Goal: Find specific page/section: Find specific page/section

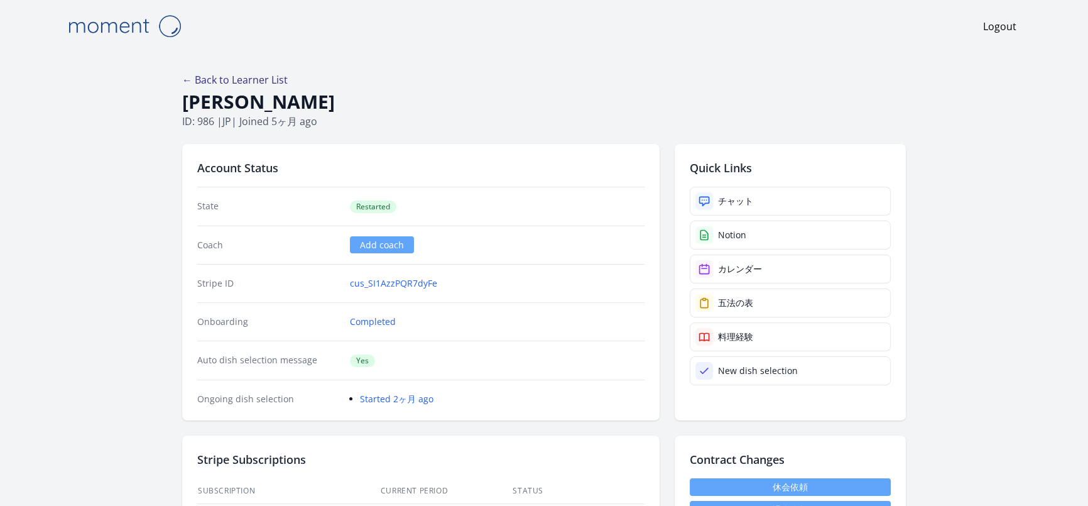
click at [226, 77] on link "← Back to Learner List" at bounding box center [235, 80] width 106 height 14
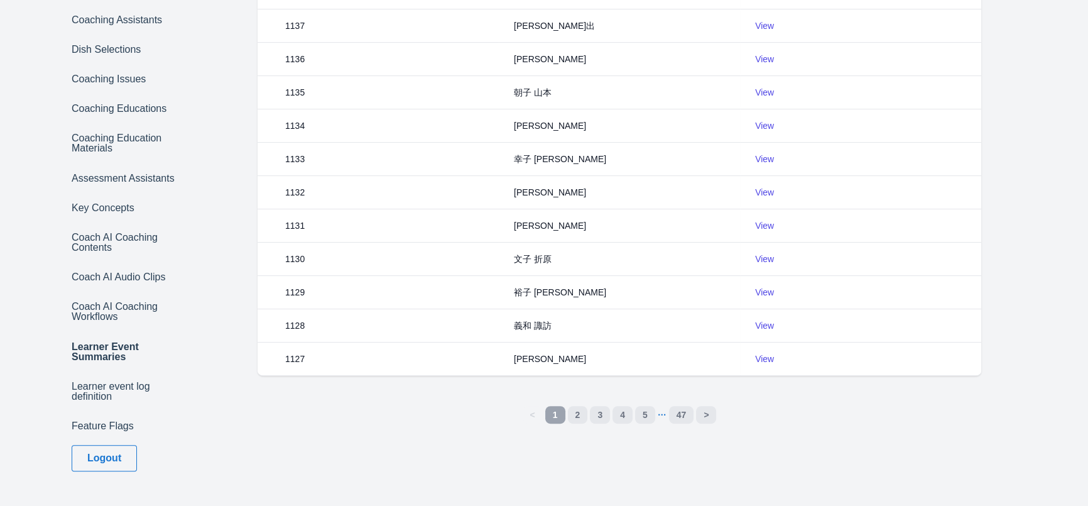
scroll to position [408, 0]
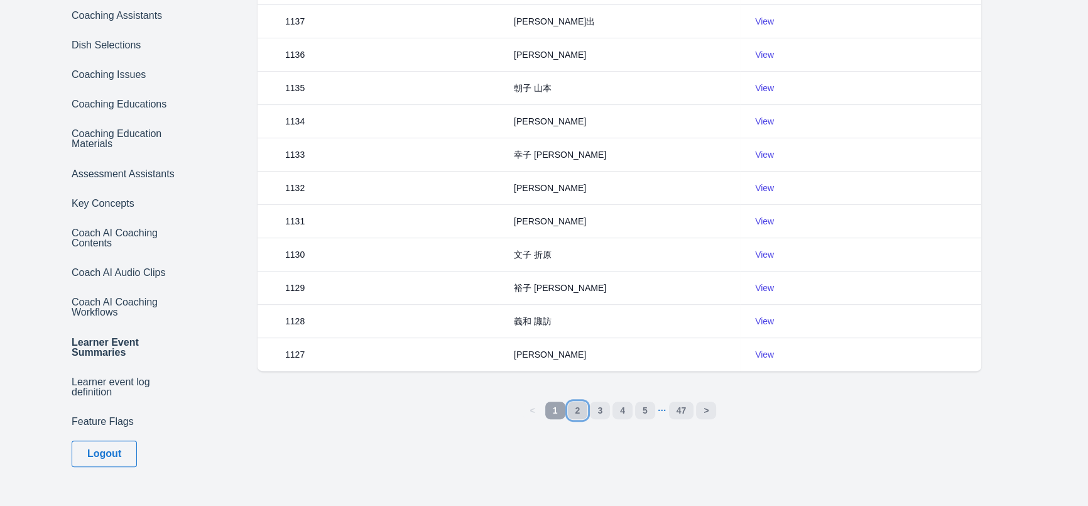
click at [576, 407] on link "2" at bounding box center [578, 410] width 20 height 18
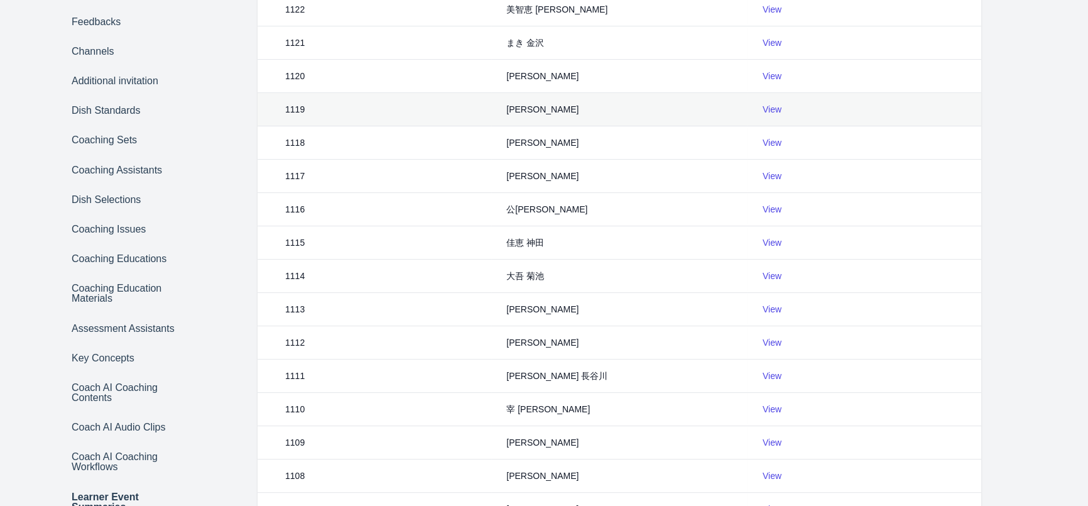
scroll to position [421, 0]
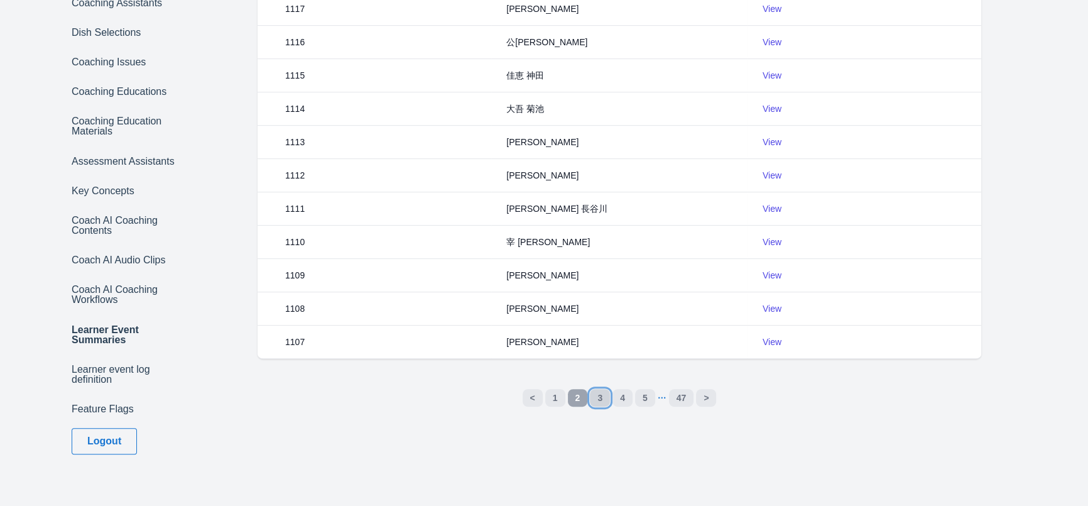
click at [599, 397] on link "3" at bounding box center [600, 398] width 20 height 18
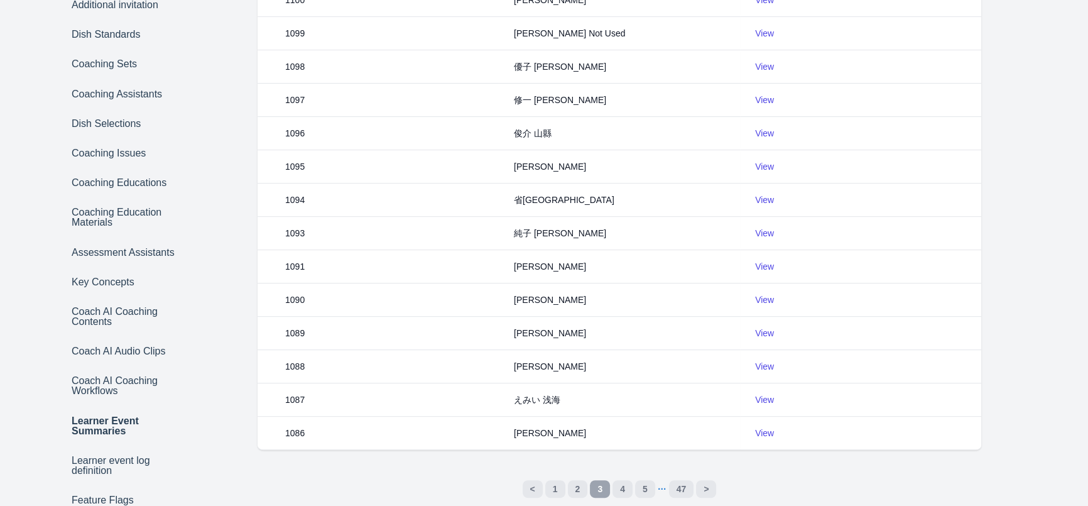
scroll to position [421, 0]
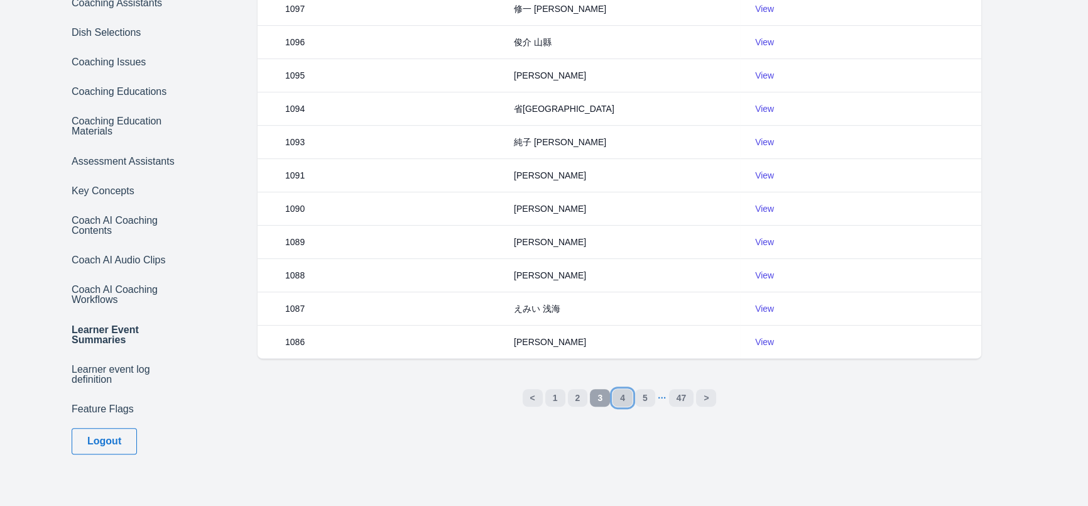
click at [623, 397] on link "4" at bounding box center [623, 398] width 20 height 18
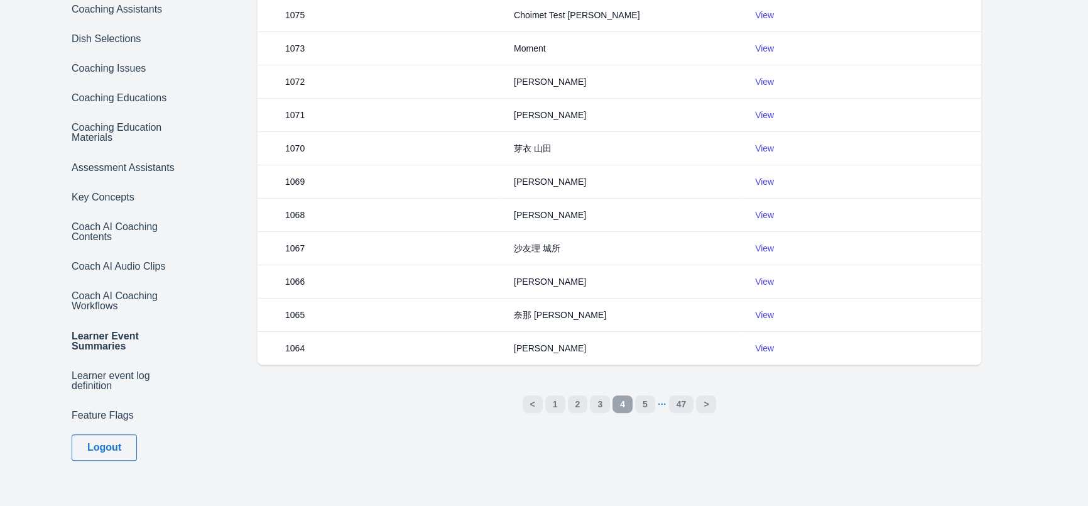
scroll to position [421, 0]
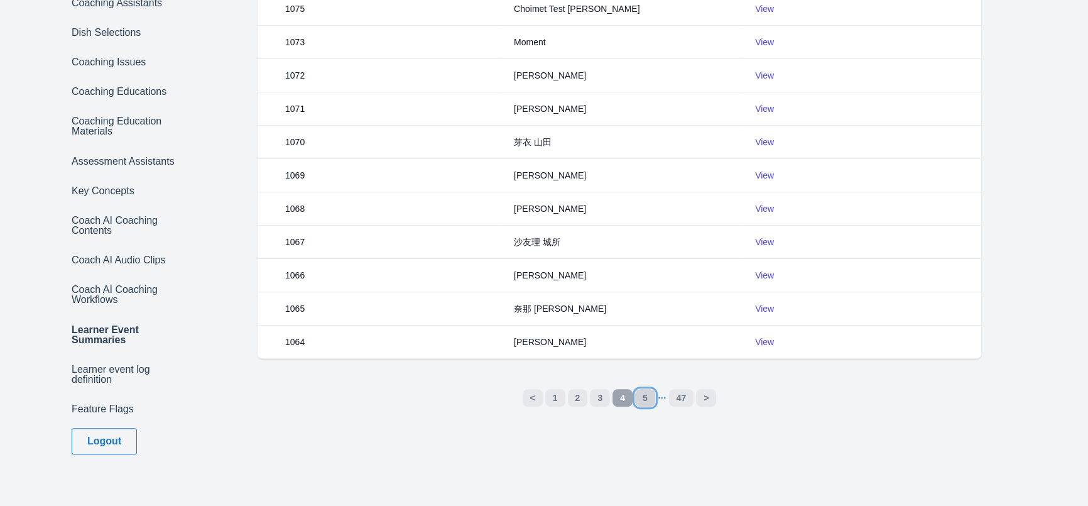
click at [645, 391] on link "5" at bounding box center [645, 398] width 20 height 18
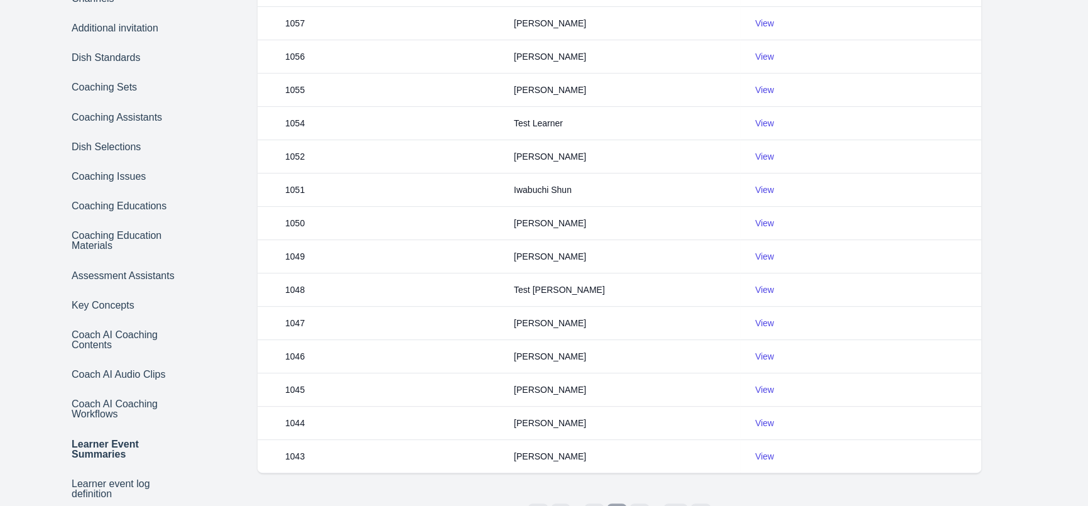
scroll to position [421, 0]
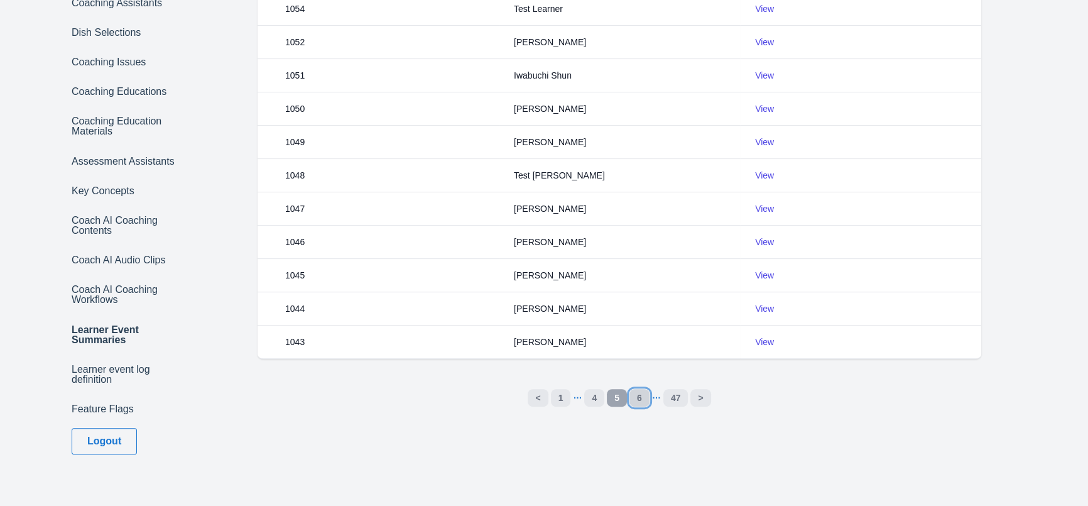
click at [643, 397] on link "6" at bounding box center [640, 398] width 20 height 18
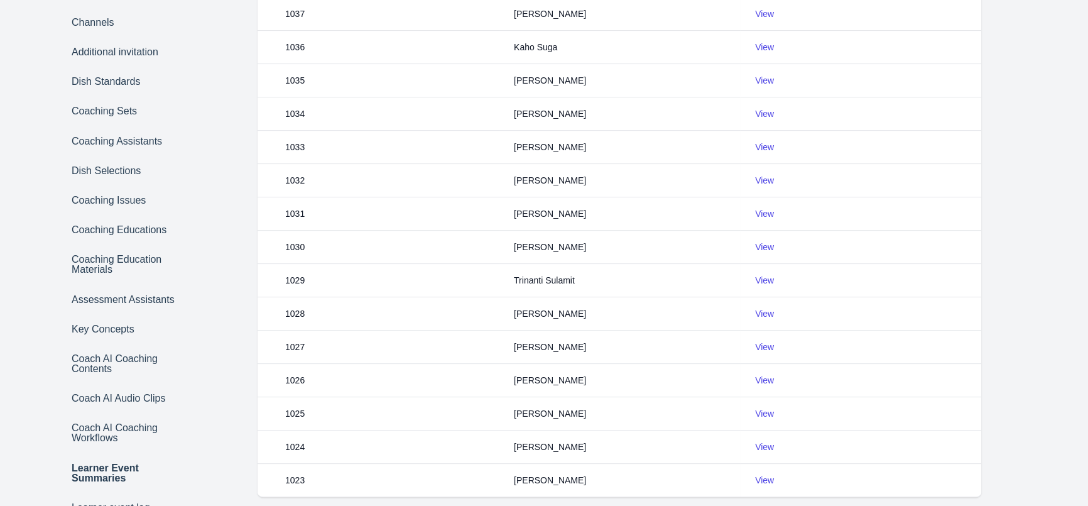
scroll to position [421, 0]
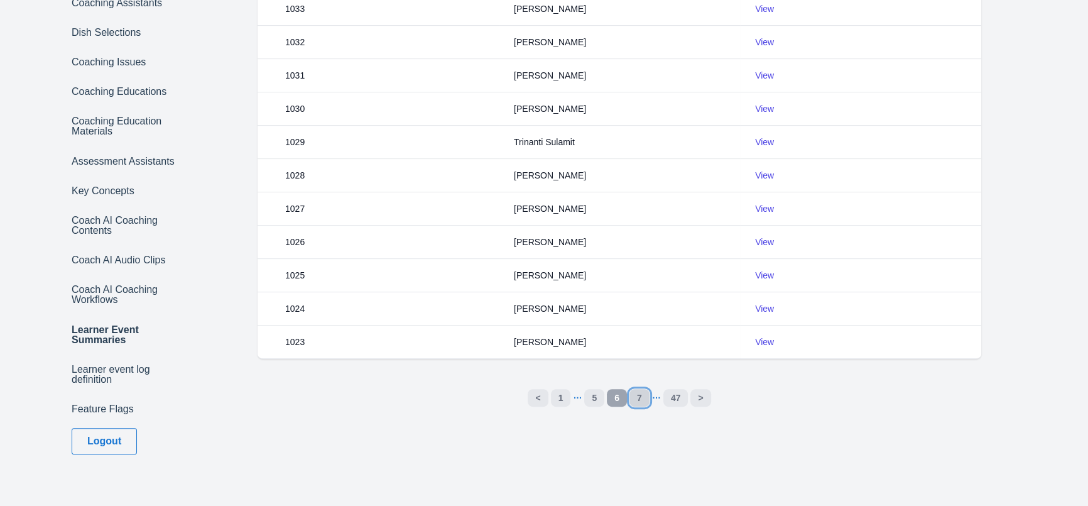
click at [640, 405] on link "7" at bounding box center [640, 398] width 20 height 18
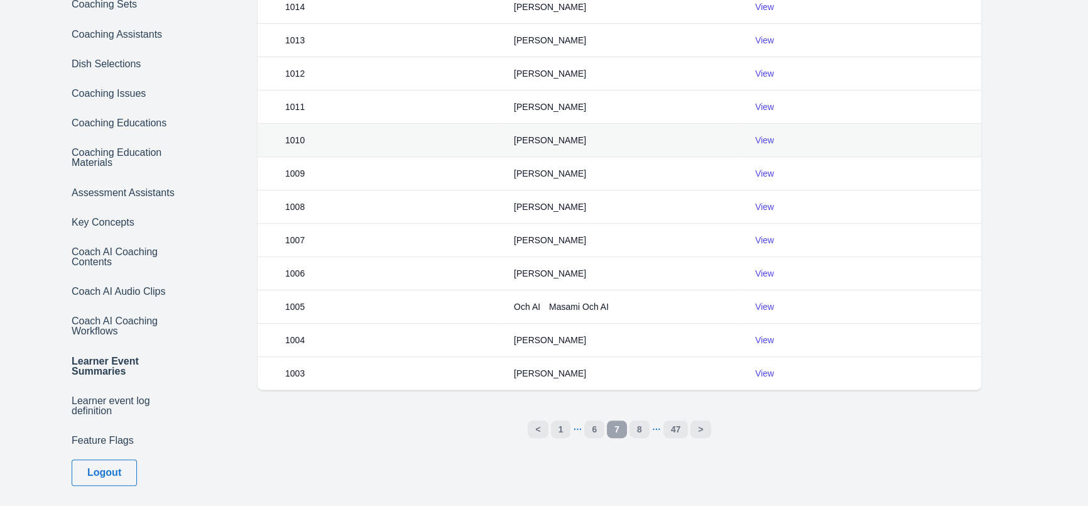
scroll to position [402, 0]
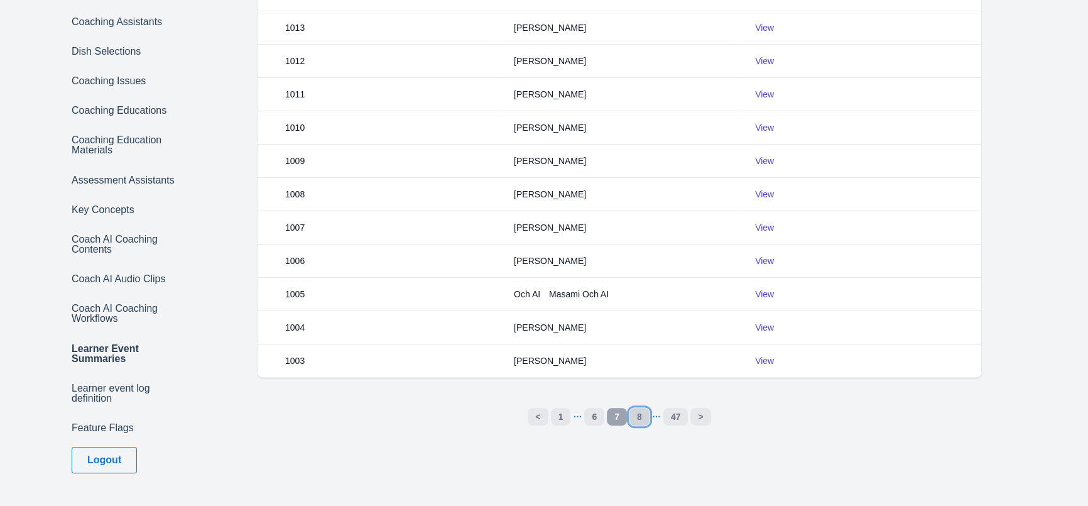
click at [641, 419] on link "8" at bounding box center [640, 417] width 20 height 18
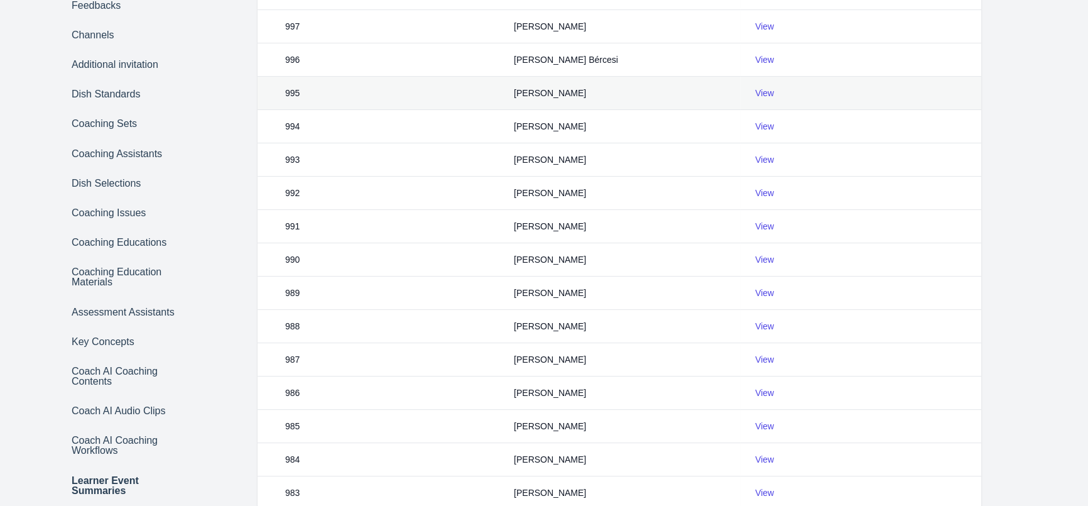
scroll to position [409, 0]
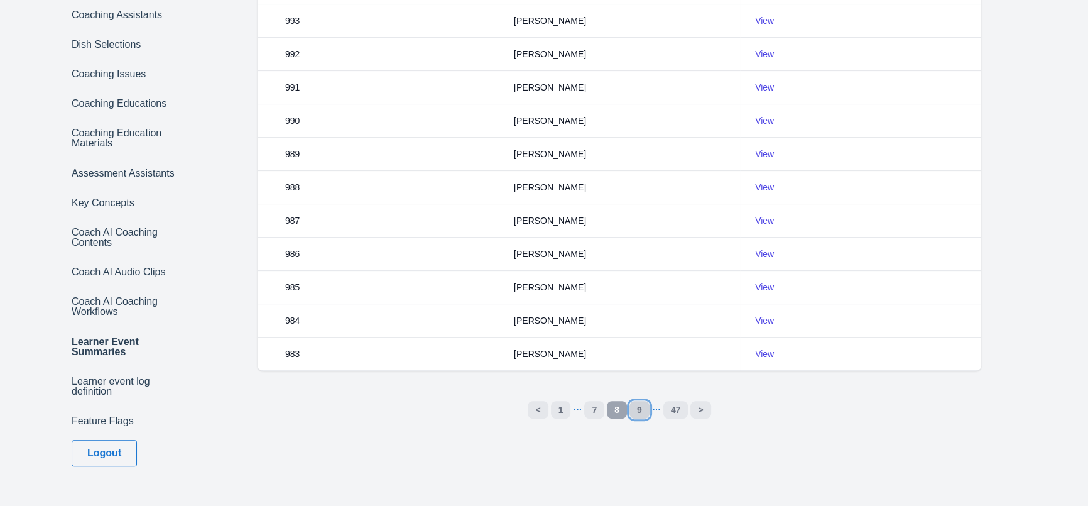
click at [642, 407] on link "9" at bounding box center [640, 410] width 20 height 18
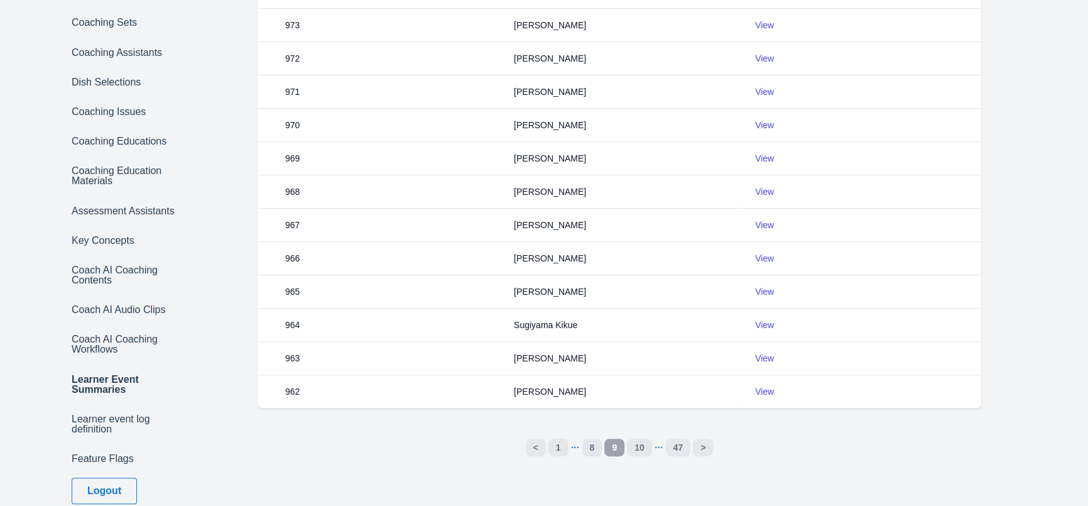
scroll to position [378, 0]
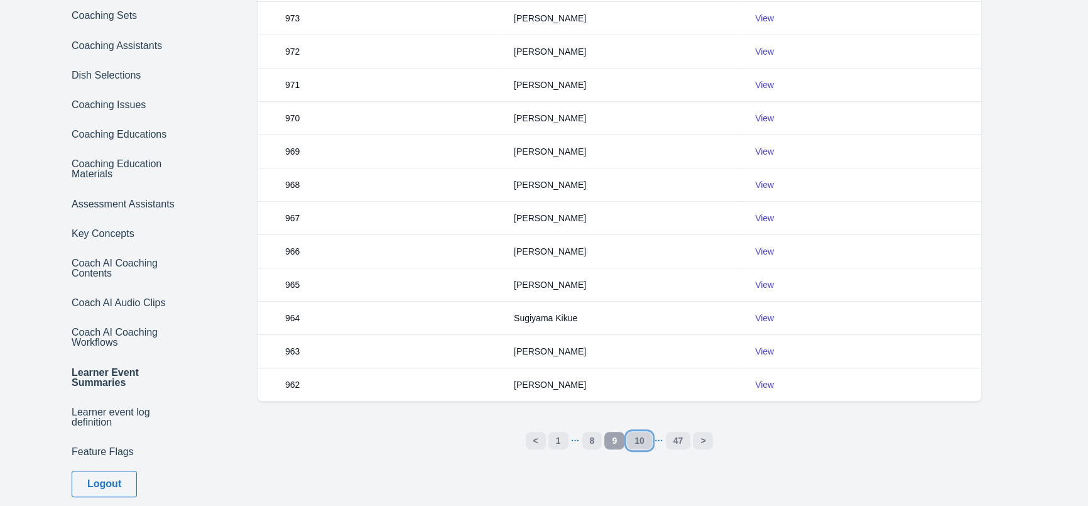
click at [638, 439] on link "10" at bounding box center [639, 441] width 25 height 18
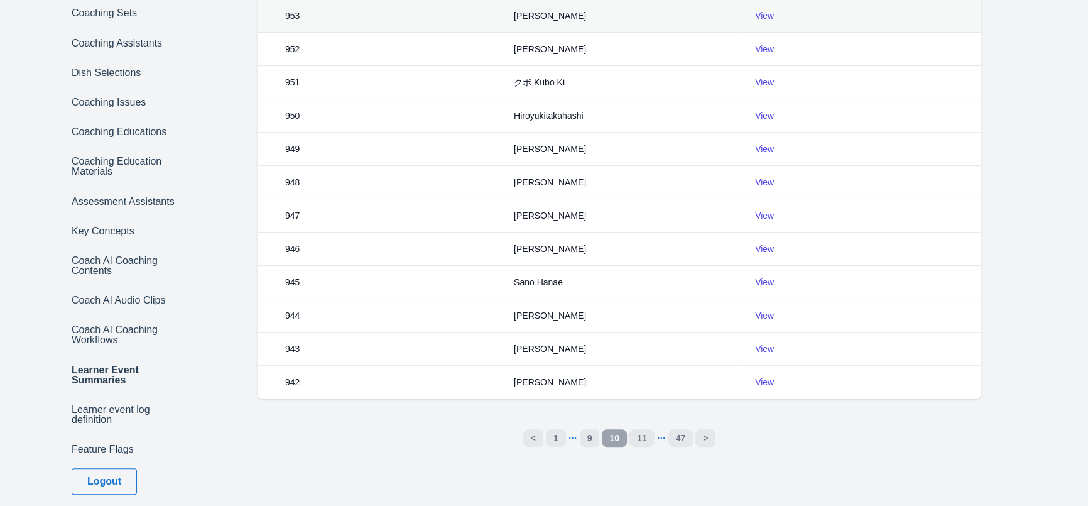
scroll to position [399, 0]
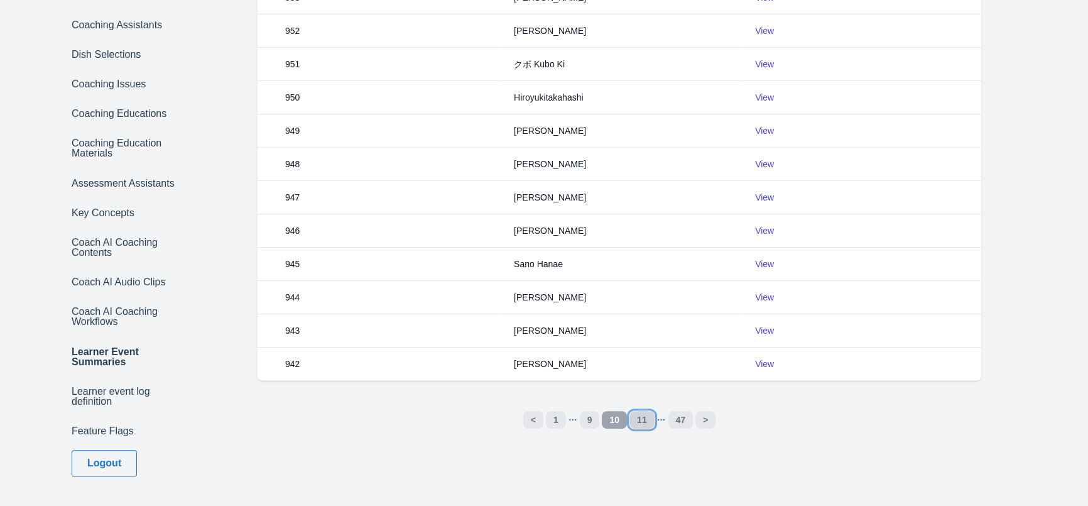
click at [646, 422] on link "11" at bounding box center [642, 420] width 25 height 18
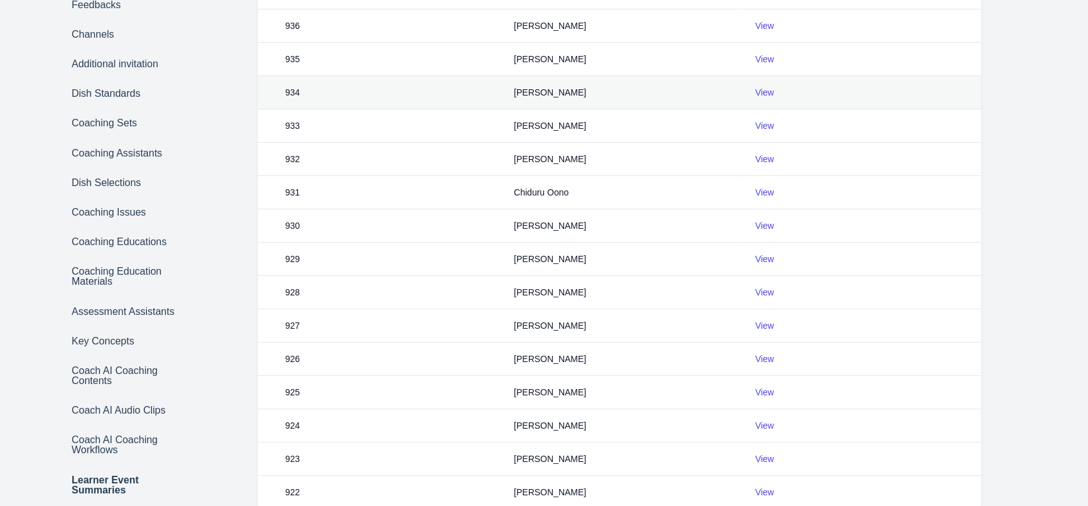
scroll to position [408, 0]
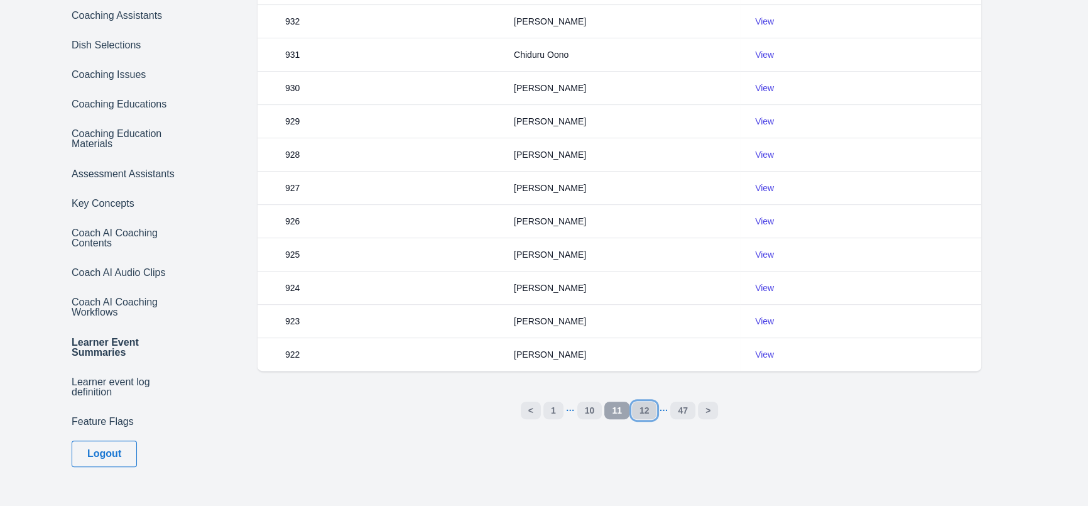
click at [648, 414] on link "12" at bounding box center [644, 410] width 25 height 18
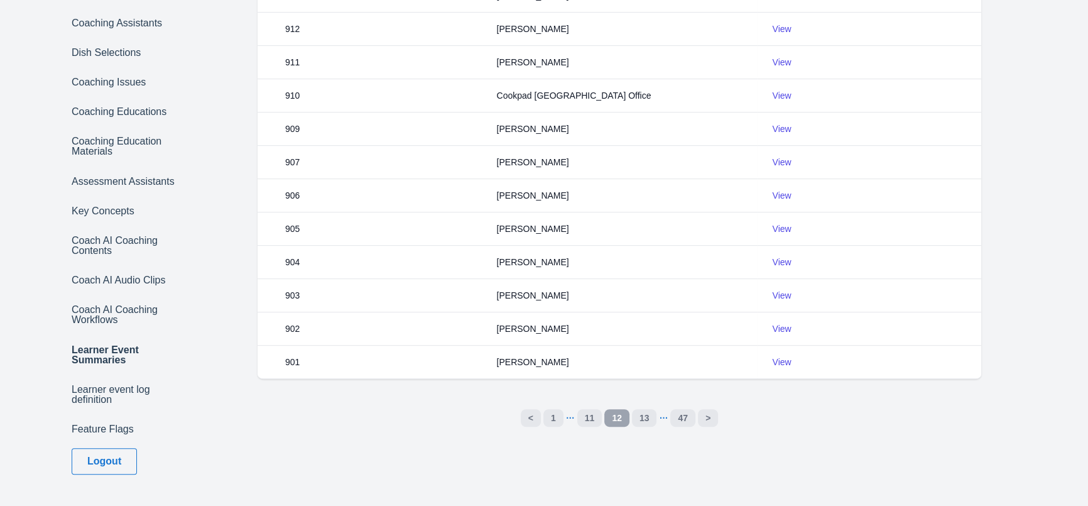
scroll to position [401, 0]
click at [648, 410] on link "13" at bounding box center [644, 417] width 25 height 18
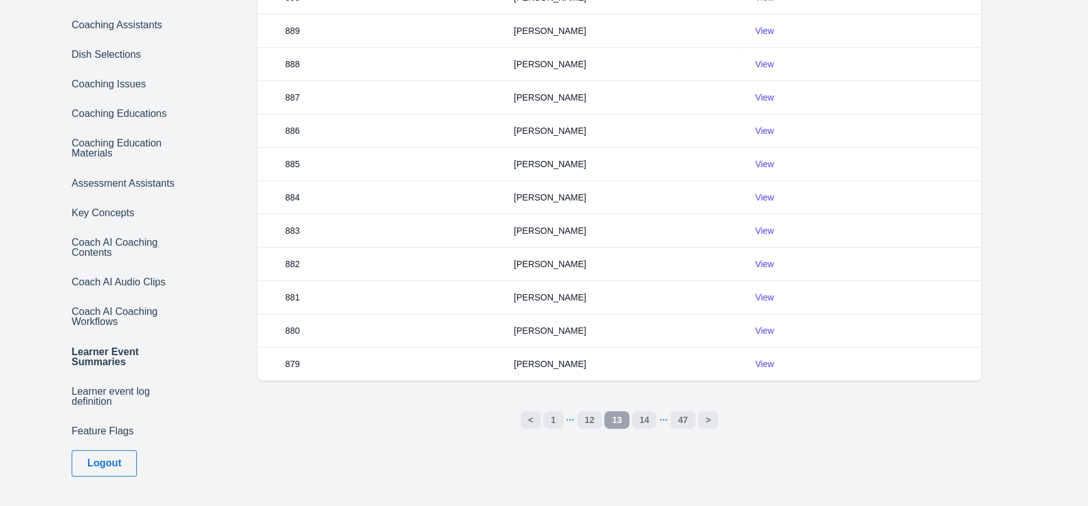
scroll to position [402, 0]
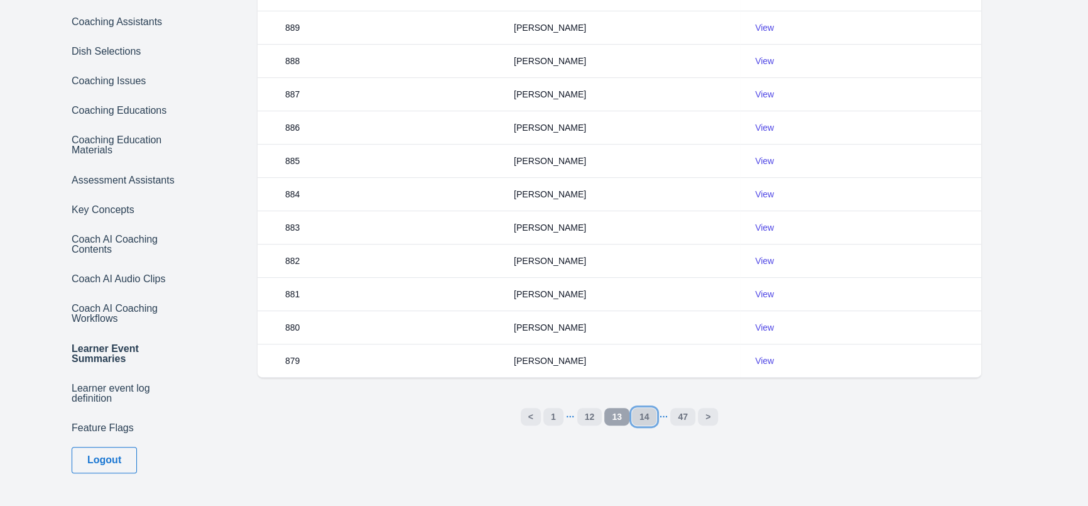
click at [652, 420] on link "14" at bounding box center [644, 417] width 25 height 18
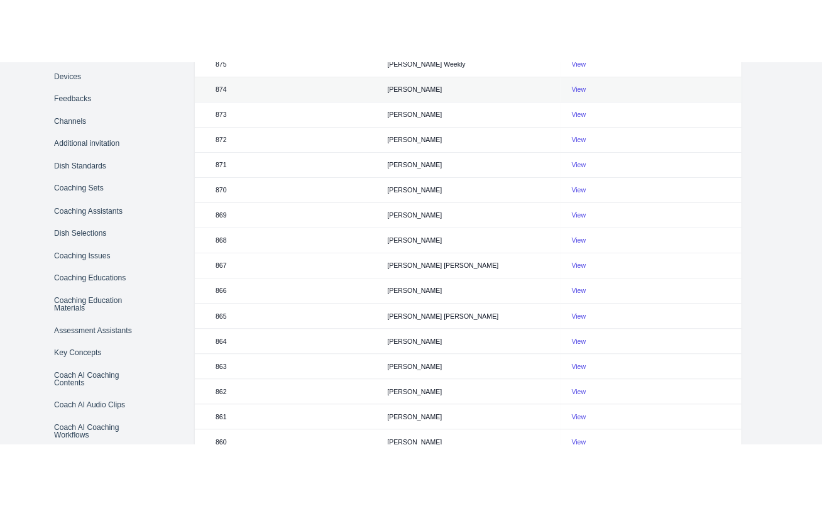
scroll to position [234, 0]
